Goal: Task Accomplishment & Management: Use online tool/utility

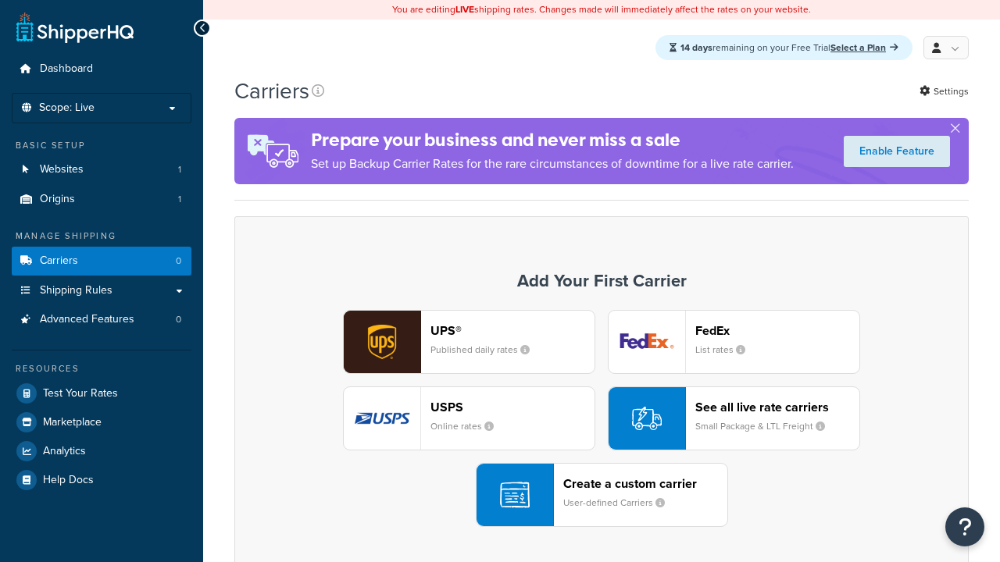
click at [601, 419] on div "UPS® Published daily rates FedEx List rates USPS Online rates See all live rate…" at bounding box center [601, 418] width 701 height 217
click at [601, 496] on div "Create a custom carrier User-defined Carriers" at bounding box center [645, 495] width 164 height 37
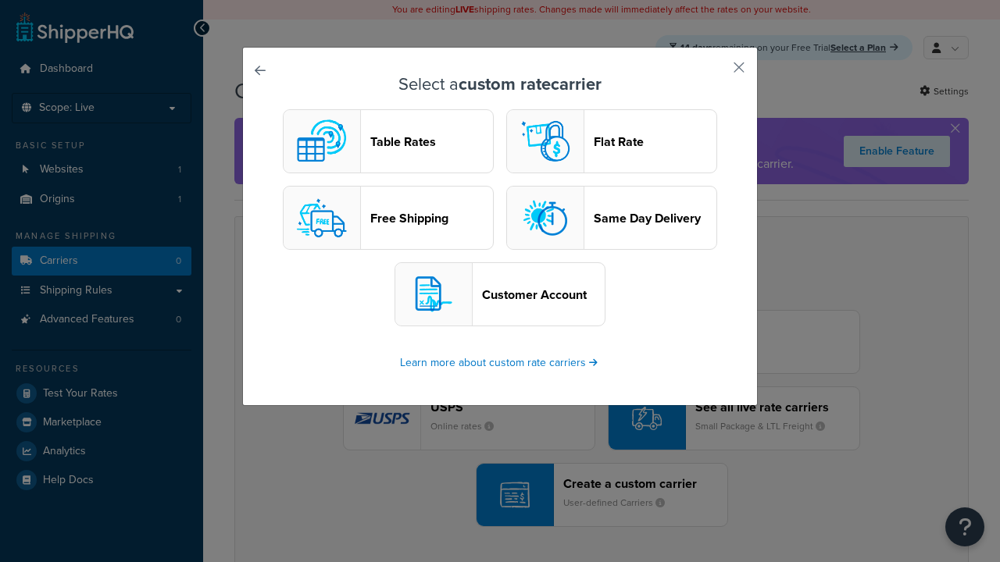
click at [388, 142] on header "Table Rates" at bounding box center [431, 141] width 123 height 15
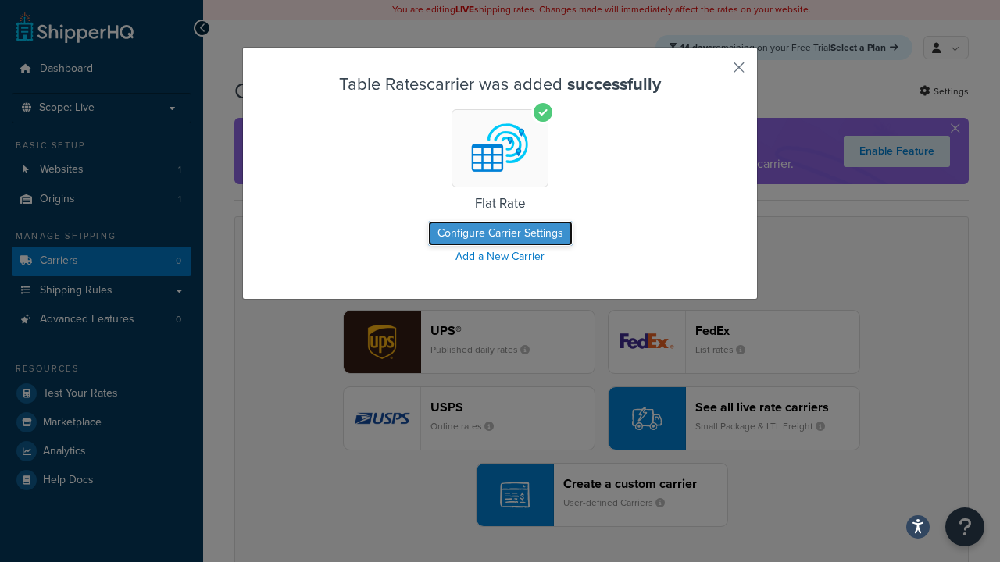
click at [500, 234] on button "Configure Carrier Settings" at bounding box center [500, 233] width 145 height 25
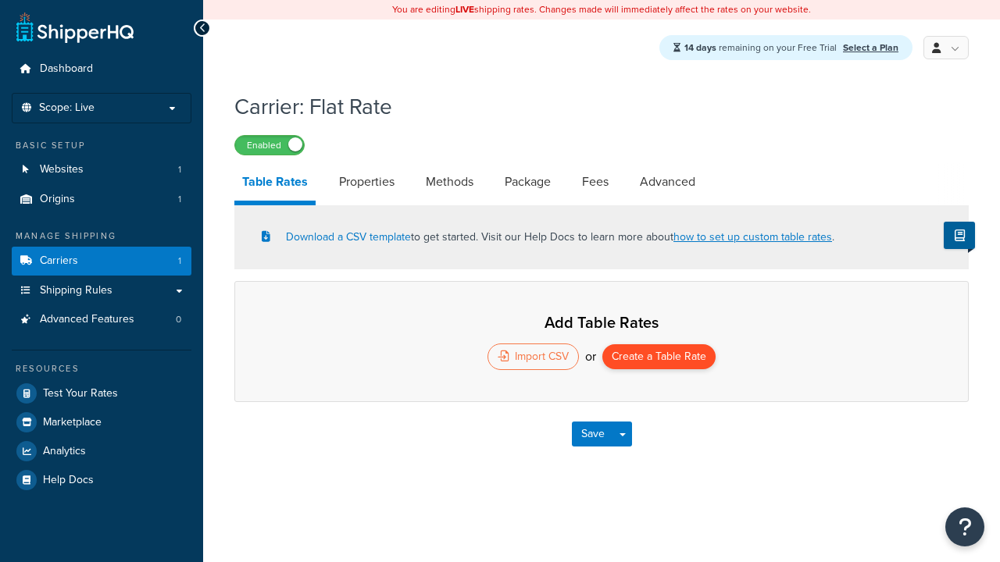
click at [659, 359] on button "Create a Table Rate" at bounding box center [658, 356] width 113 height 25
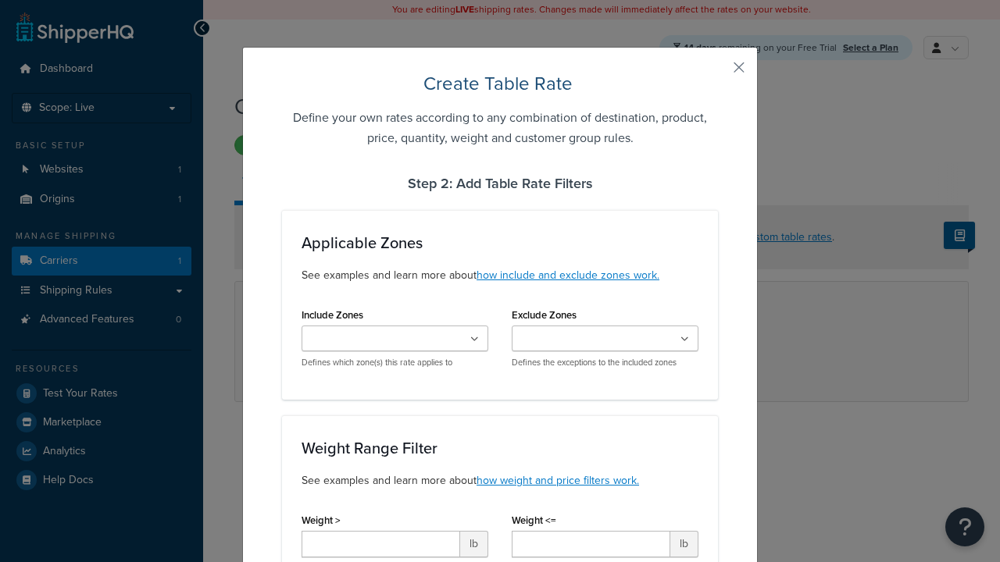
type input "10"
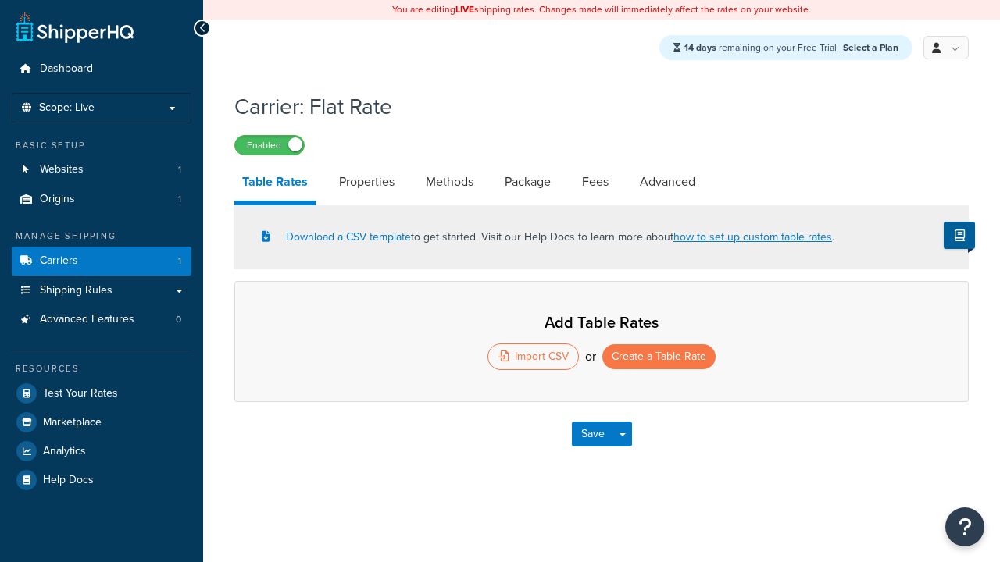
select select "25"
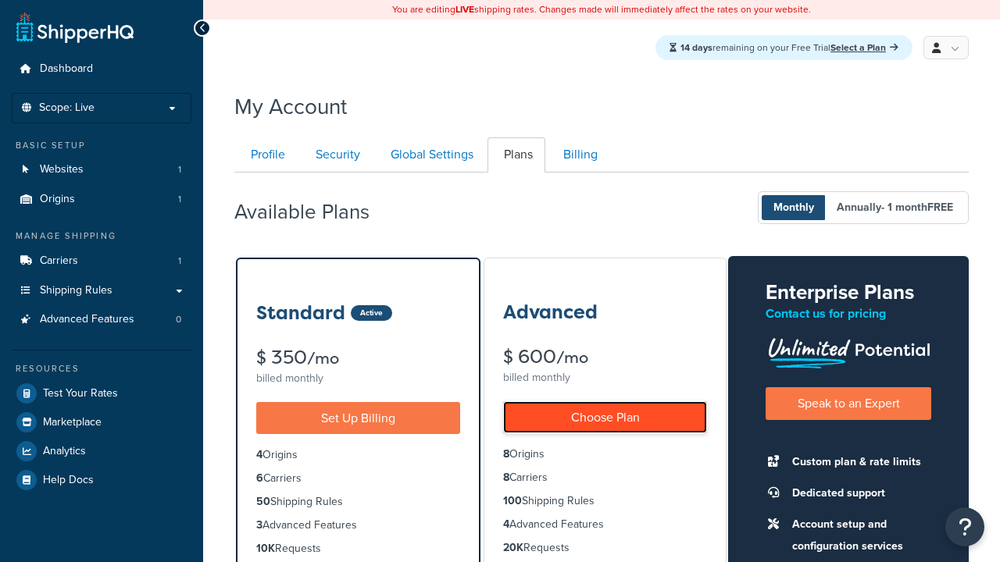
click at [605, 418] on link "Choose Plan" at bounding box center [605, 418] width 204 height 32
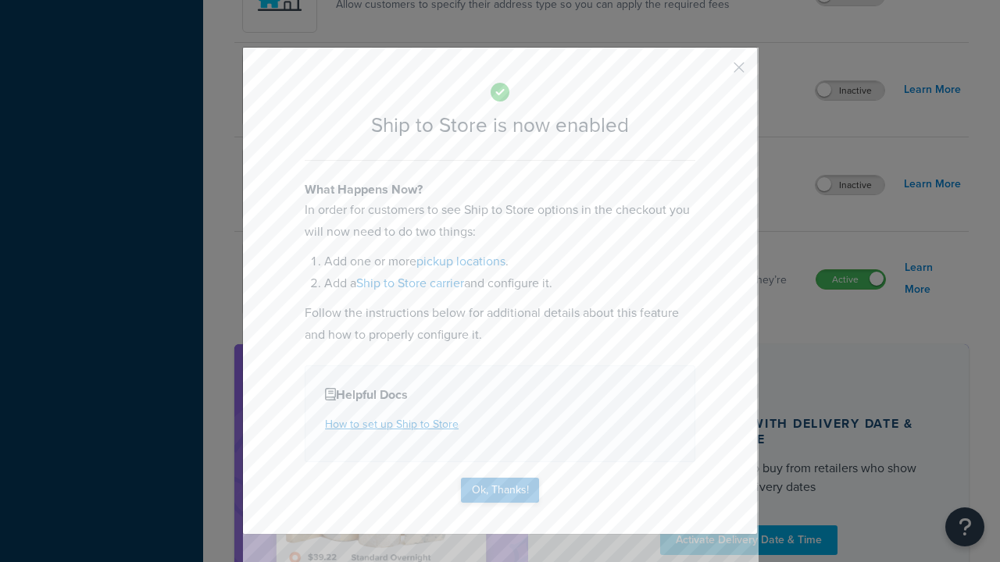
click at [500, 489] on button "Ok, Thanks!" at bounding box center [500, 490] width 78 height 25
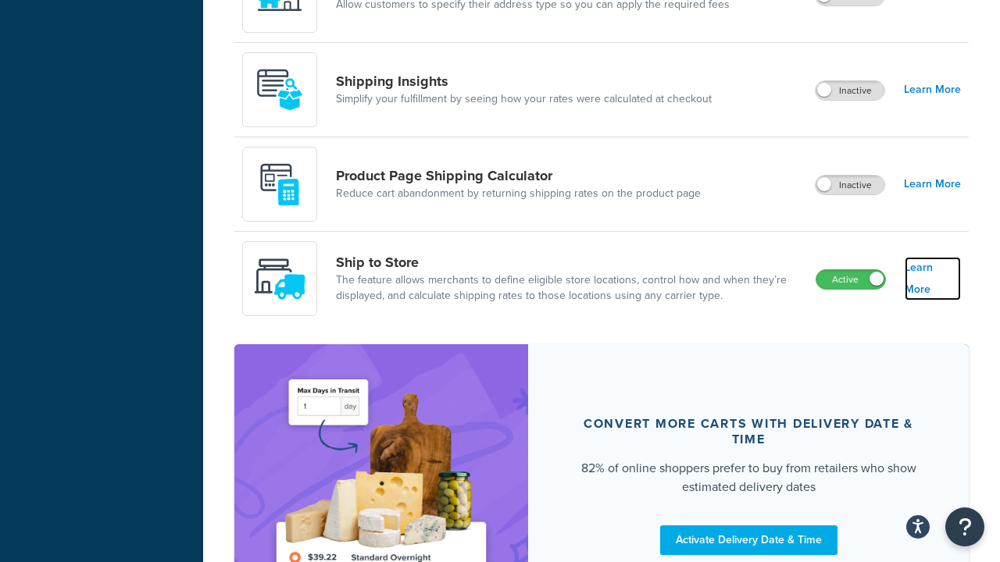
click at [933, 280] on link "Learn More" at bounding box center [933, 279] width 56 height 44
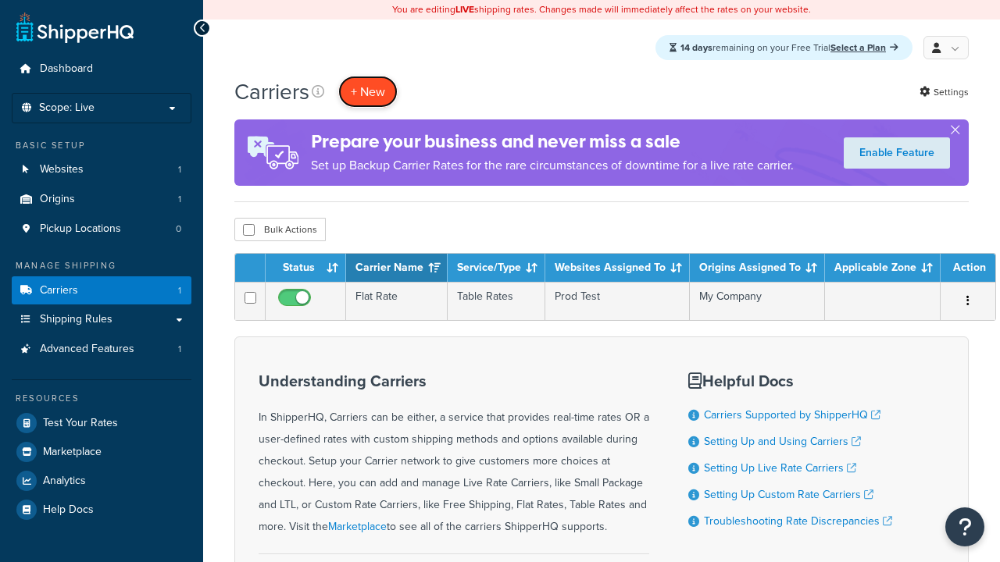
click at [368, 92] on button "+ New" at bounding box center [367, 92] width 59 height 32
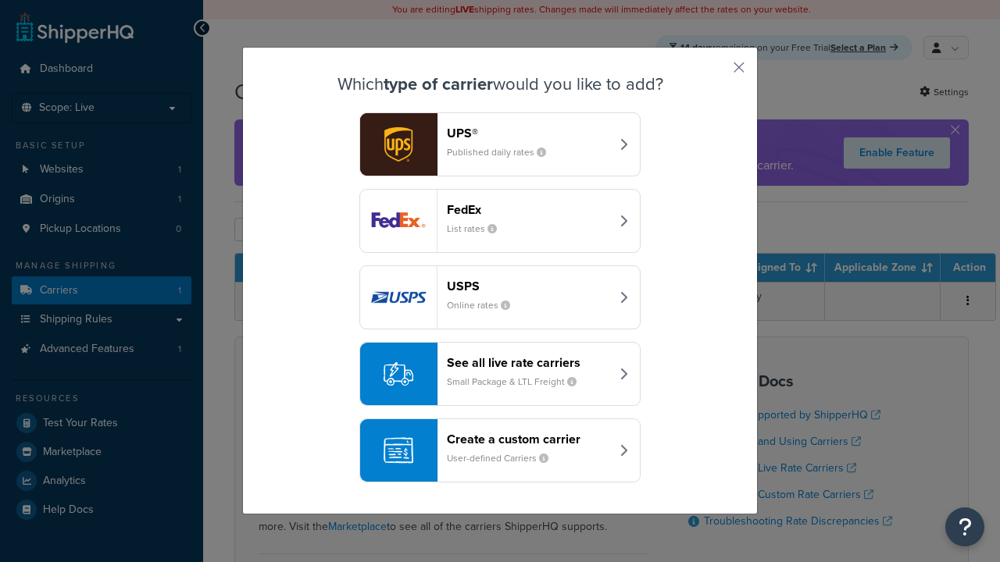
click at [500, 452] on div "Create a custom carrier User-defined Carriers" at bounding box center [528, 450] width 163 height 37
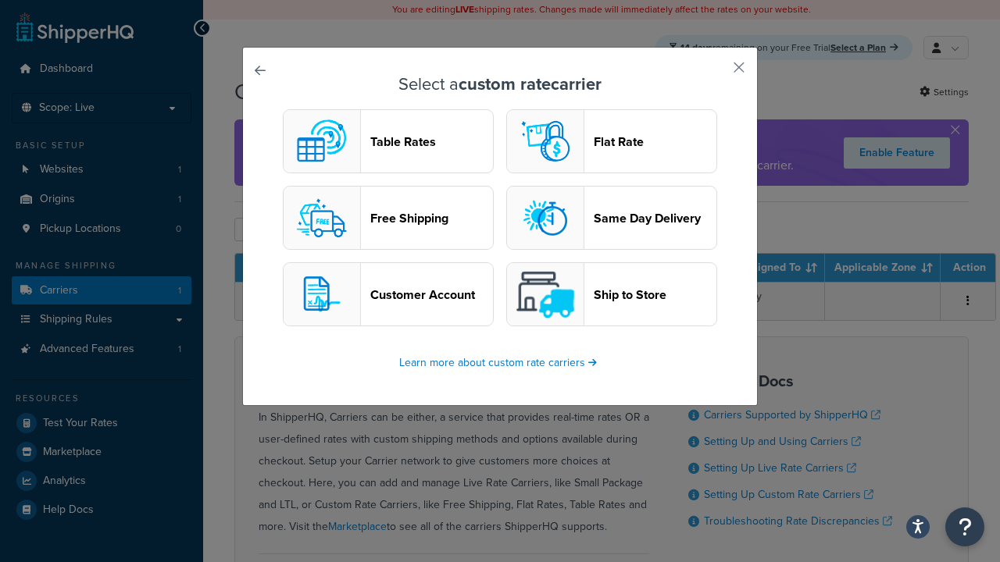
click at [612, 295] on header "Ship to Store" at bounding box center [655, 294] width 123 height 15
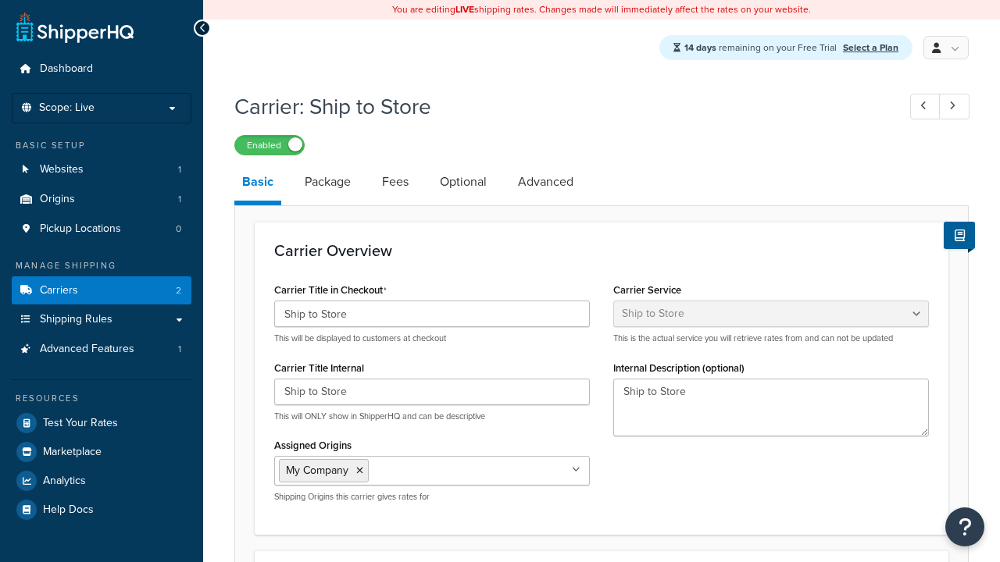
select select "shipToStore"
select select "181803"
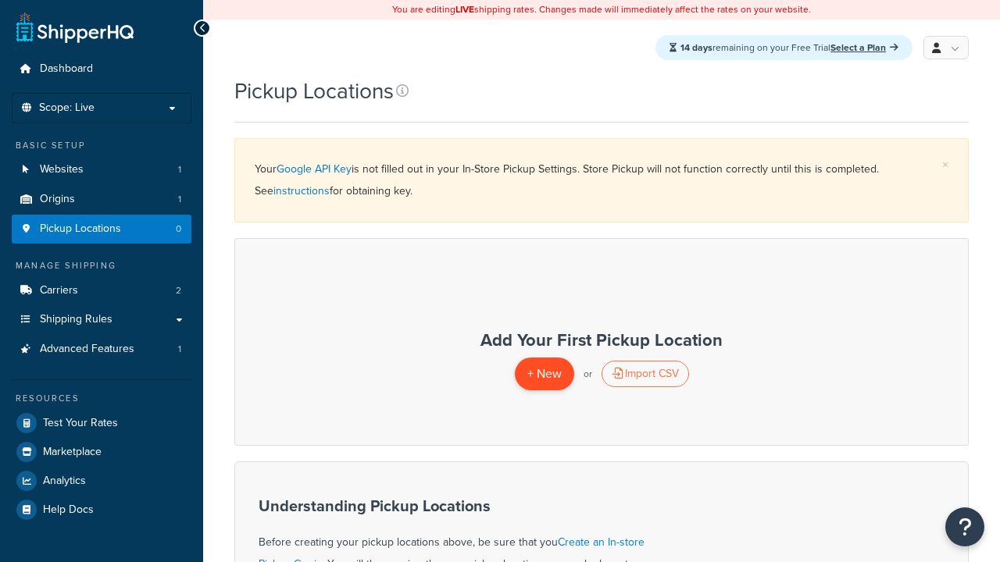
click at [544, 374] on span "+ New" at bounding box center [544, 374] width 34 height 18
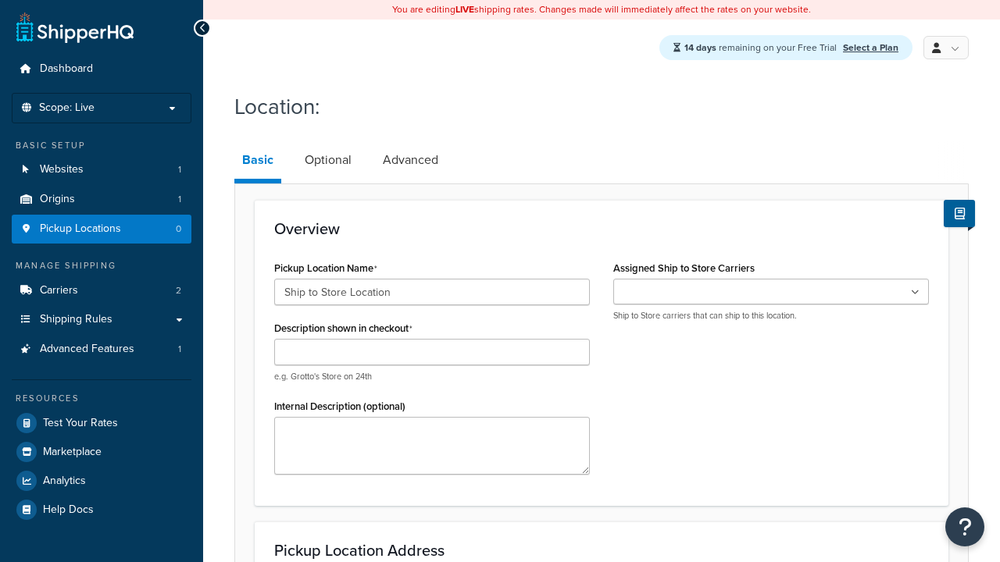
type input "Ship to Store Location"
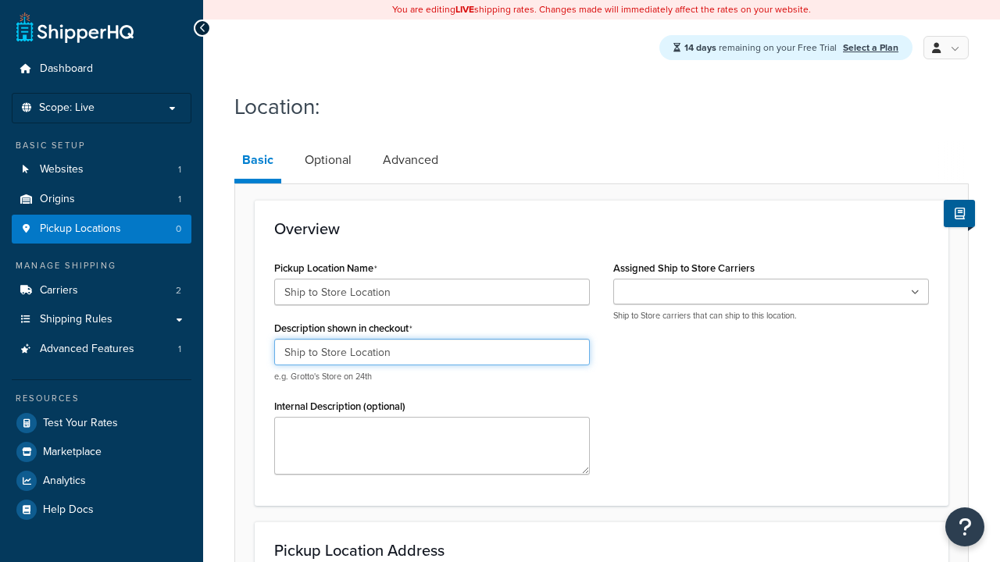
type input "Ship to Store Location"
click at [771, 293] on ul at bounding box center [771, 292] width 316 height 26
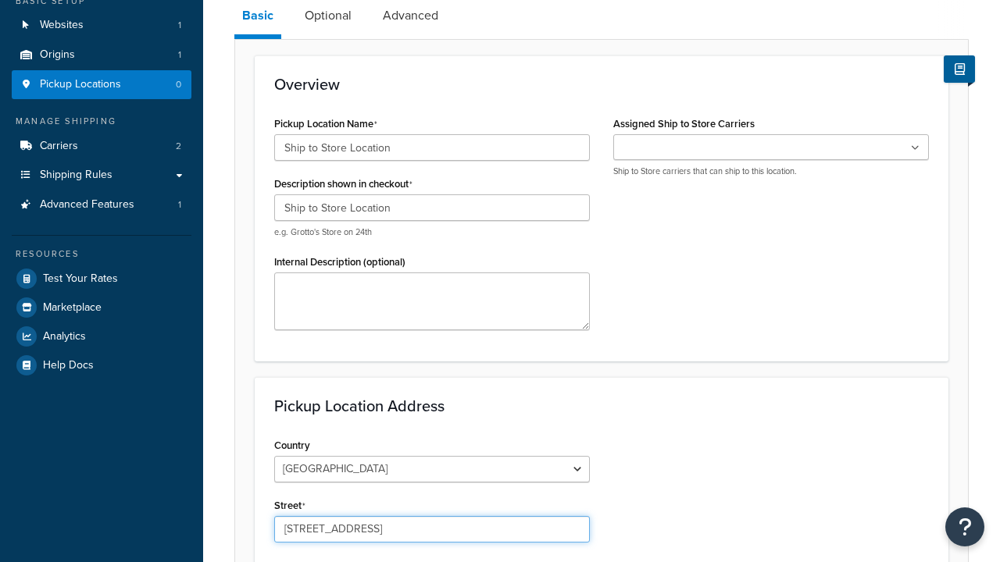
type input "[STREET_ADDRESS]"
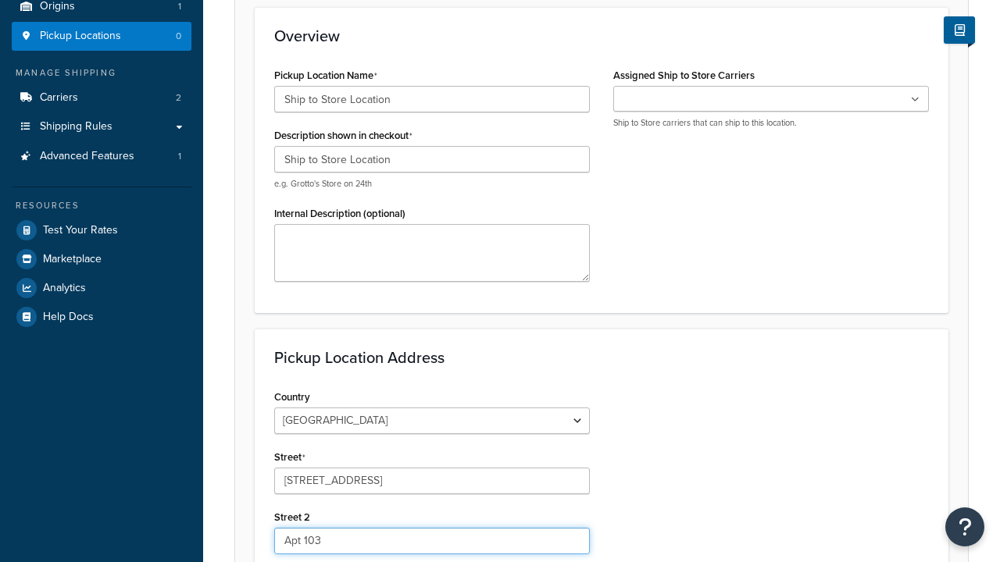
type input "Apt 103"
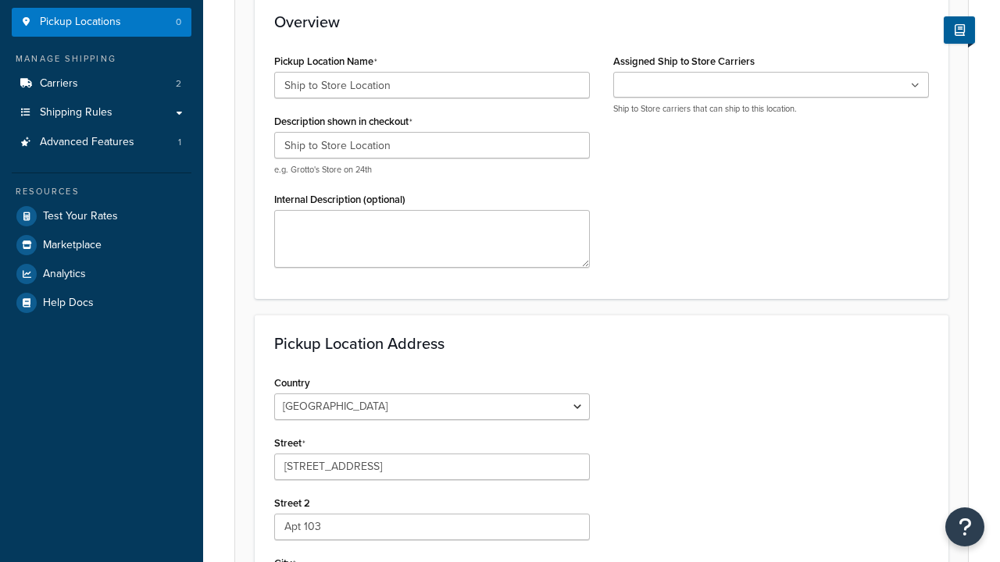
type input "[GEOGRAPHIC_DATA]"
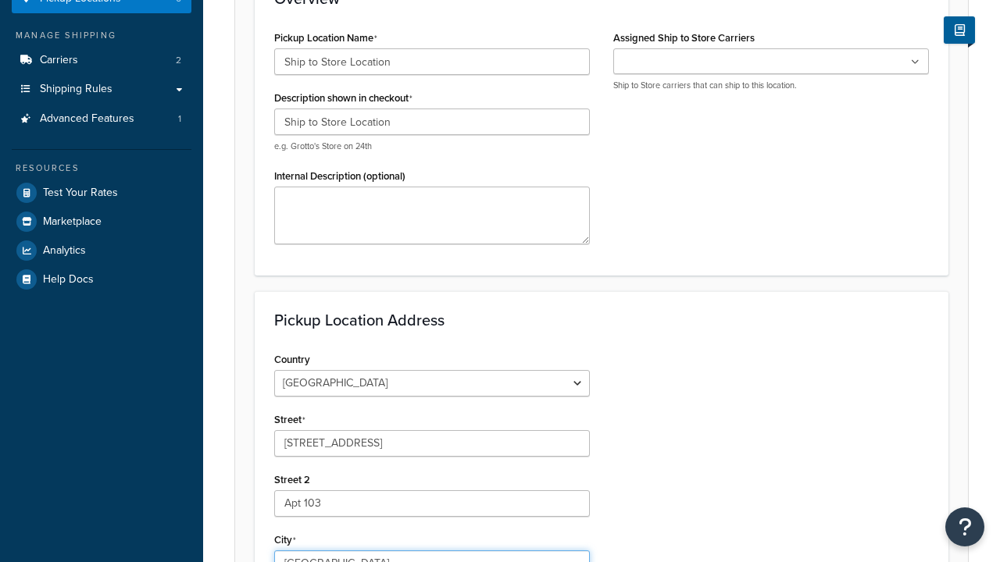
select select "13"
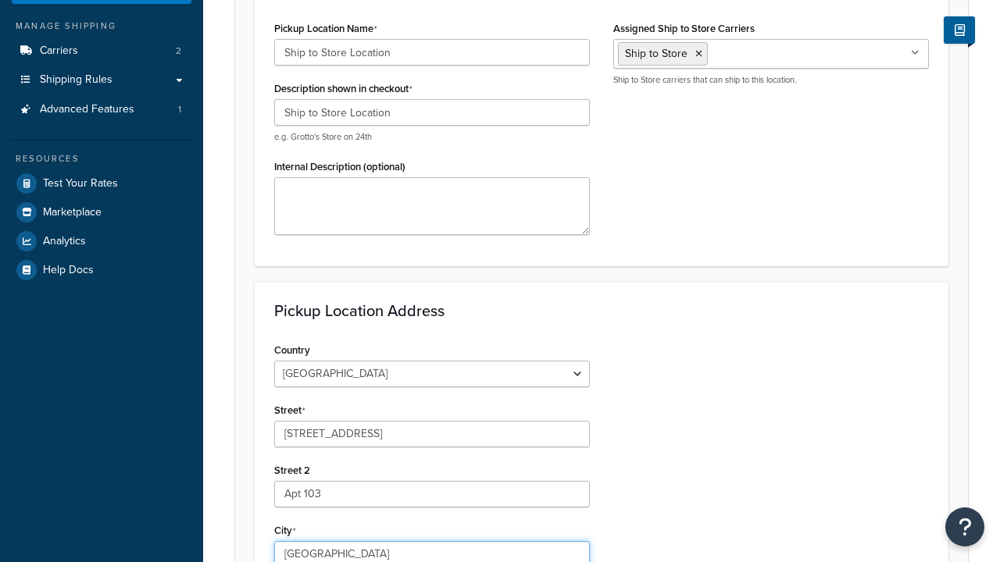
type input "[GEOGRAPHIC_DATA]"
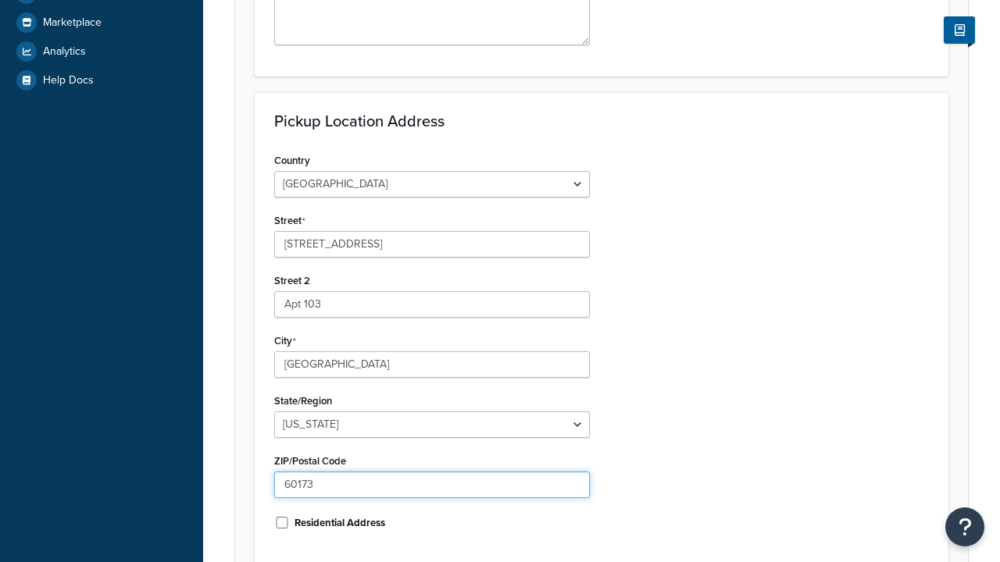
type input "60173"
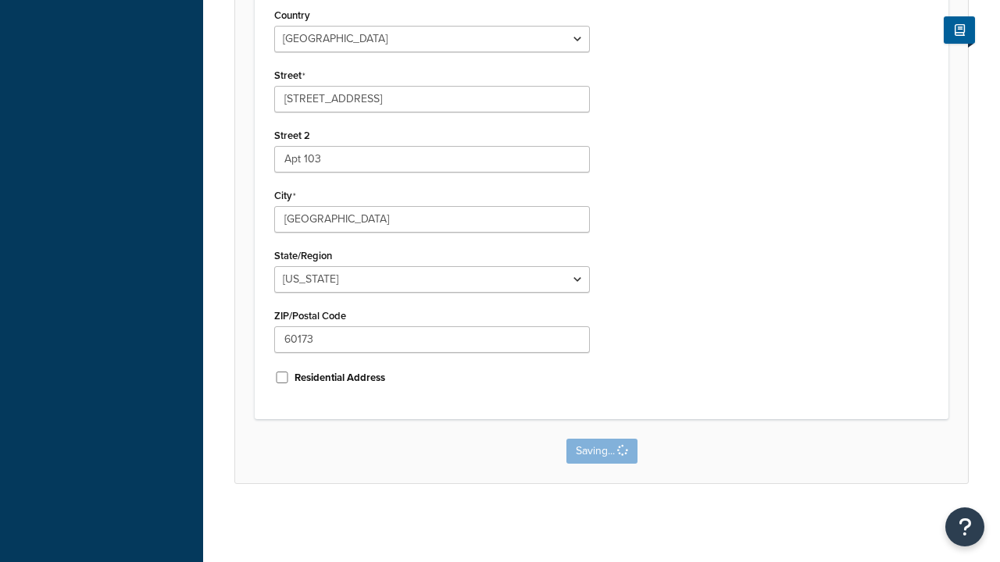
scroll to position [0, 0]
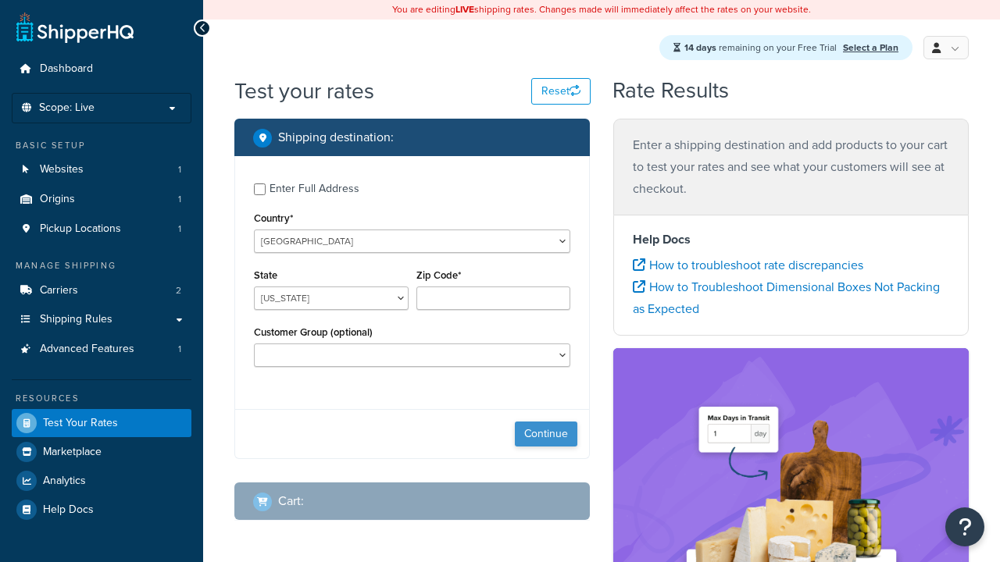
click at [546, 437] on button "Continue" at bounding box center [546, 434] width 62 height 25
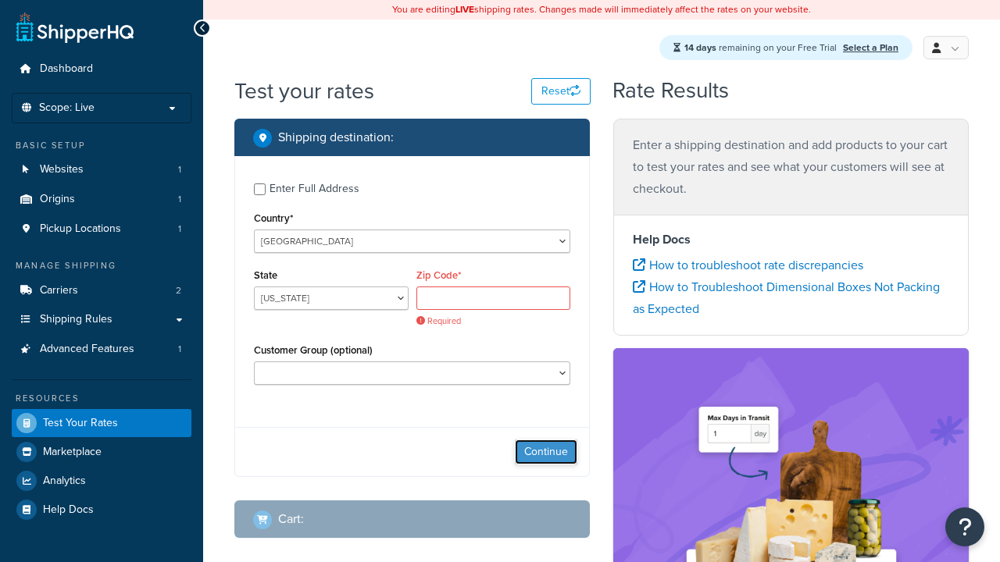
select select "IL"
type input "60173"
click at [546, 440] on button "Continue" at bounding box center [546, 452] width 62 height 25
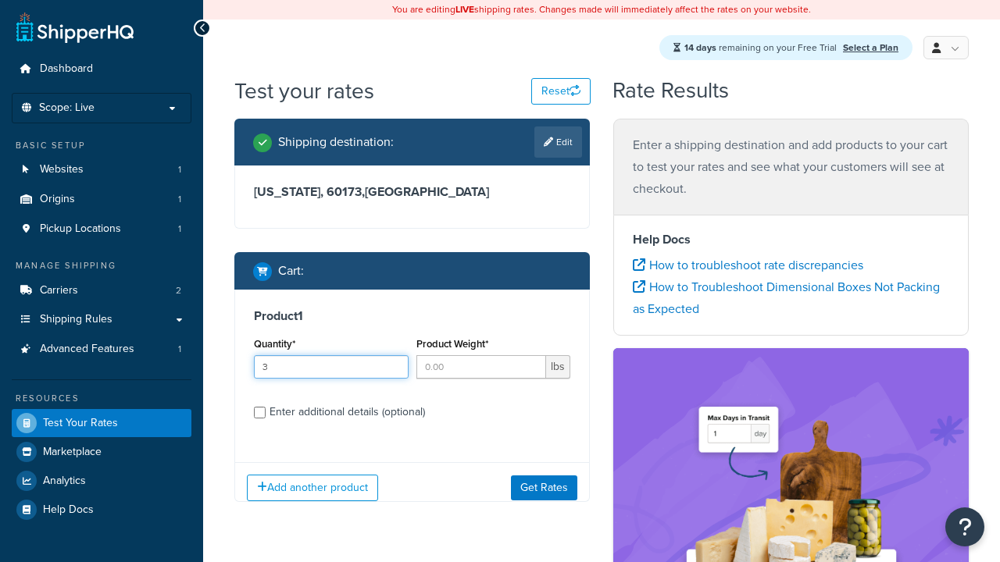
type input "3"
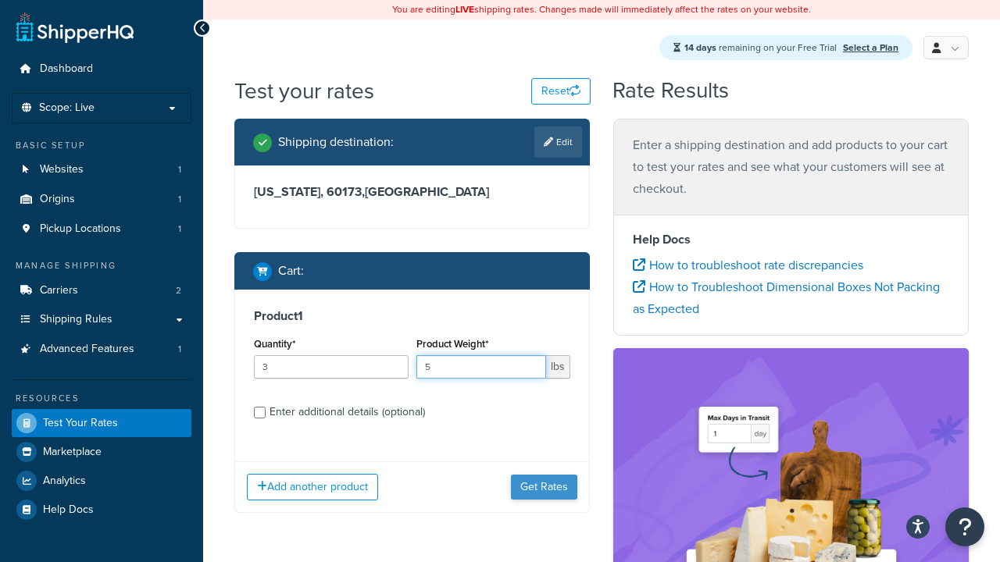
type input "5"
click at [544, 475] on button "Get Rates" at bounding box center [544, 487] width 66 height 25
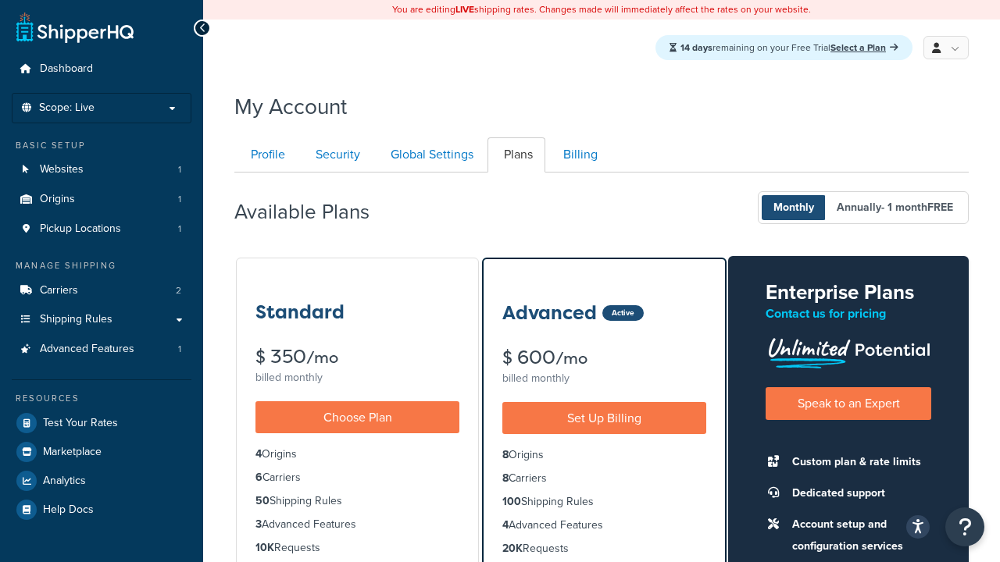
click at [534, 203] on div "Available Plans Monthly Annually - 1 month FREE" at bounding box center [601, 208] width 734 height 46
